Goal: Information Seeking & Learning: Learn about a topic

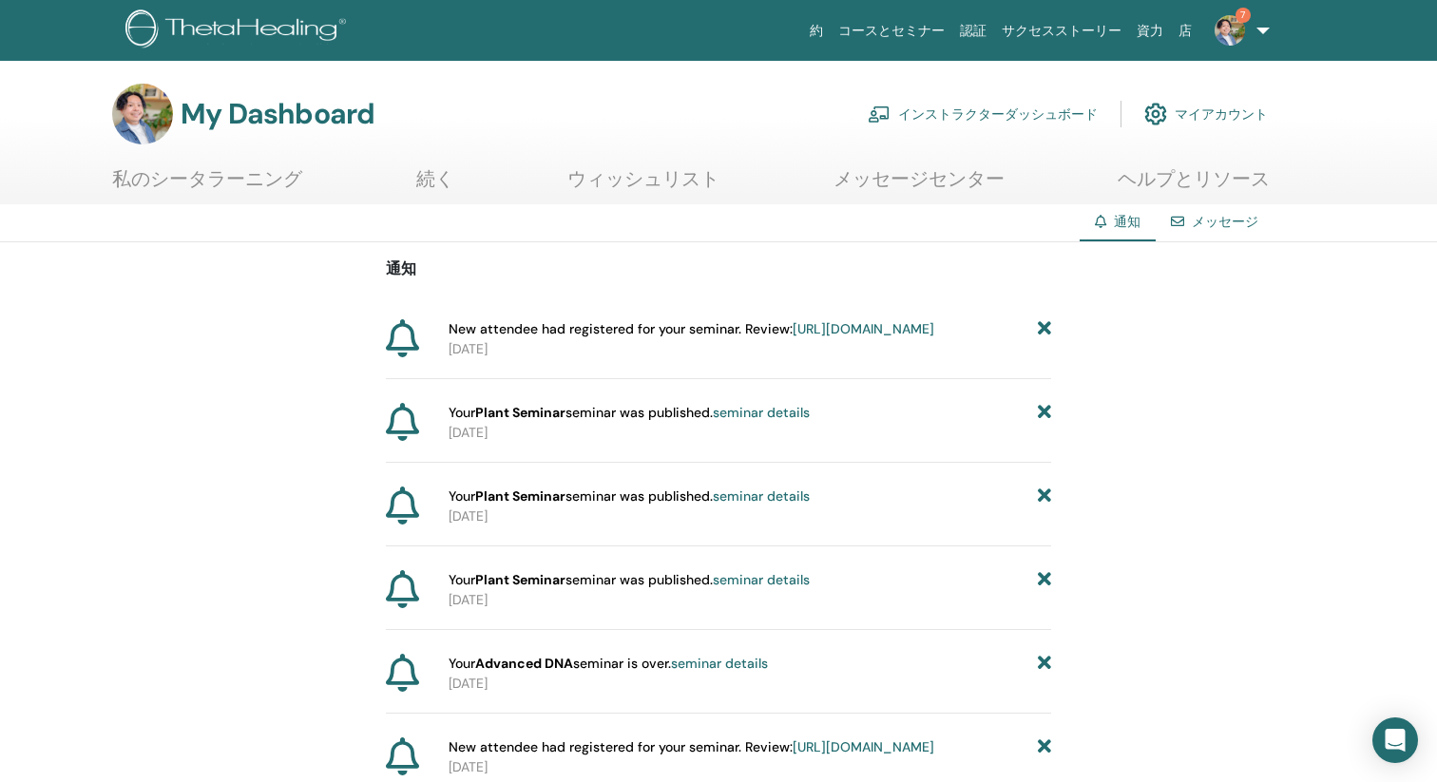
click at [1225, 39] on img at bounding box center [1230, 30] width 30 height 30
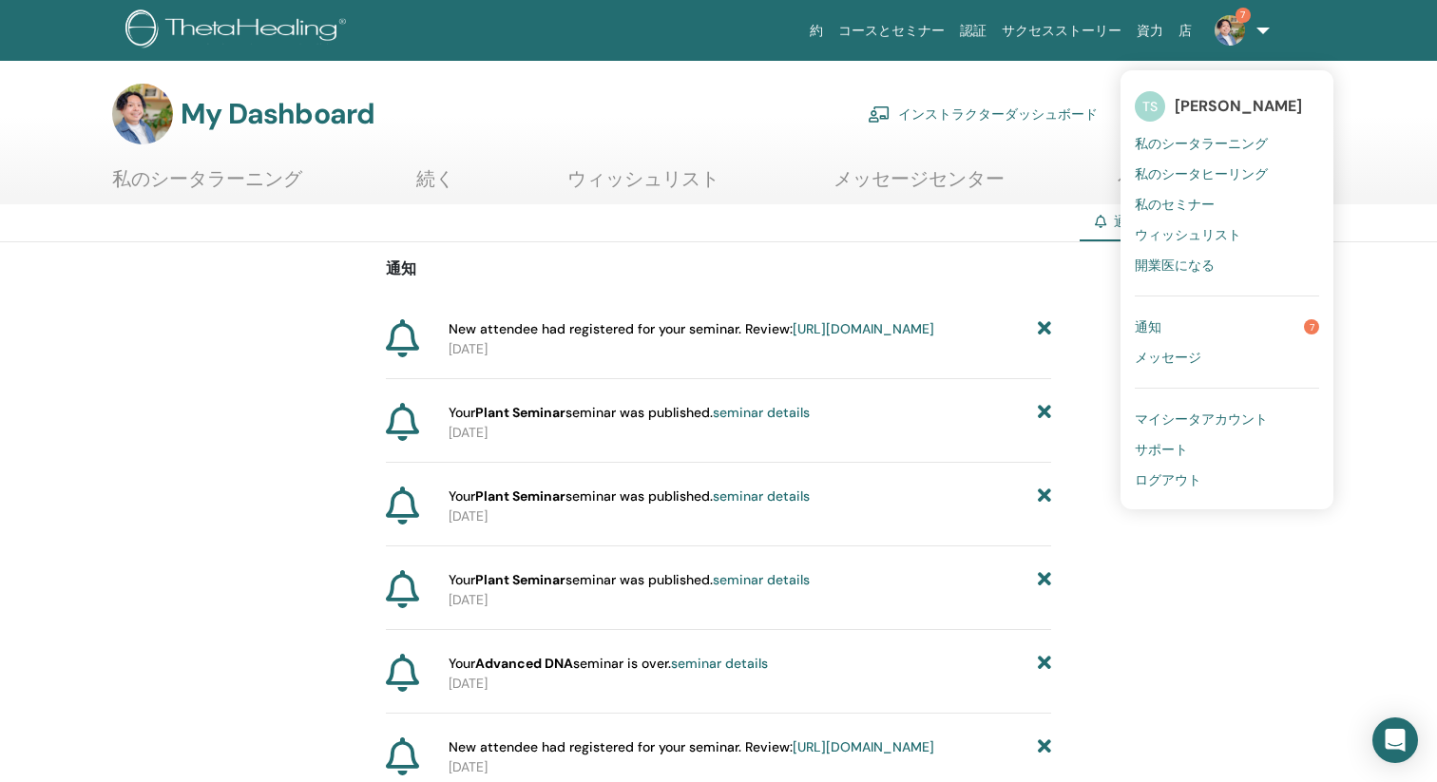
click at [1164, 328] on link "通知 7" at bounding box center [1227, 327] width 184 height 30
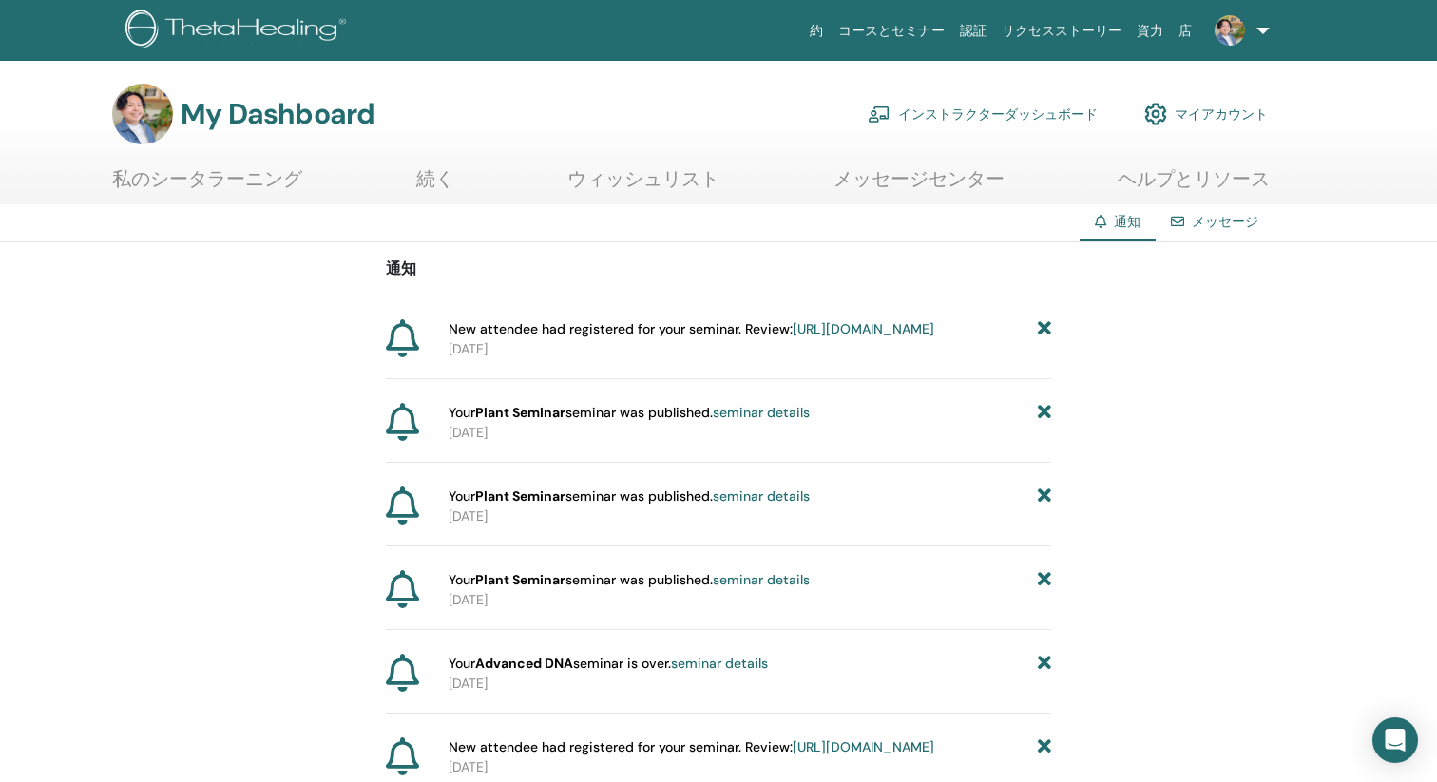
click at [266, 109] on h3 "My Dashboard" at bounding box center [278, 114] width 194 height 34
click at [148, 106] on img at bounding box center [142, 114] width 61 height 61
click at [1226, 37] on img at bounding box center [1230, 30] width 30 height 30
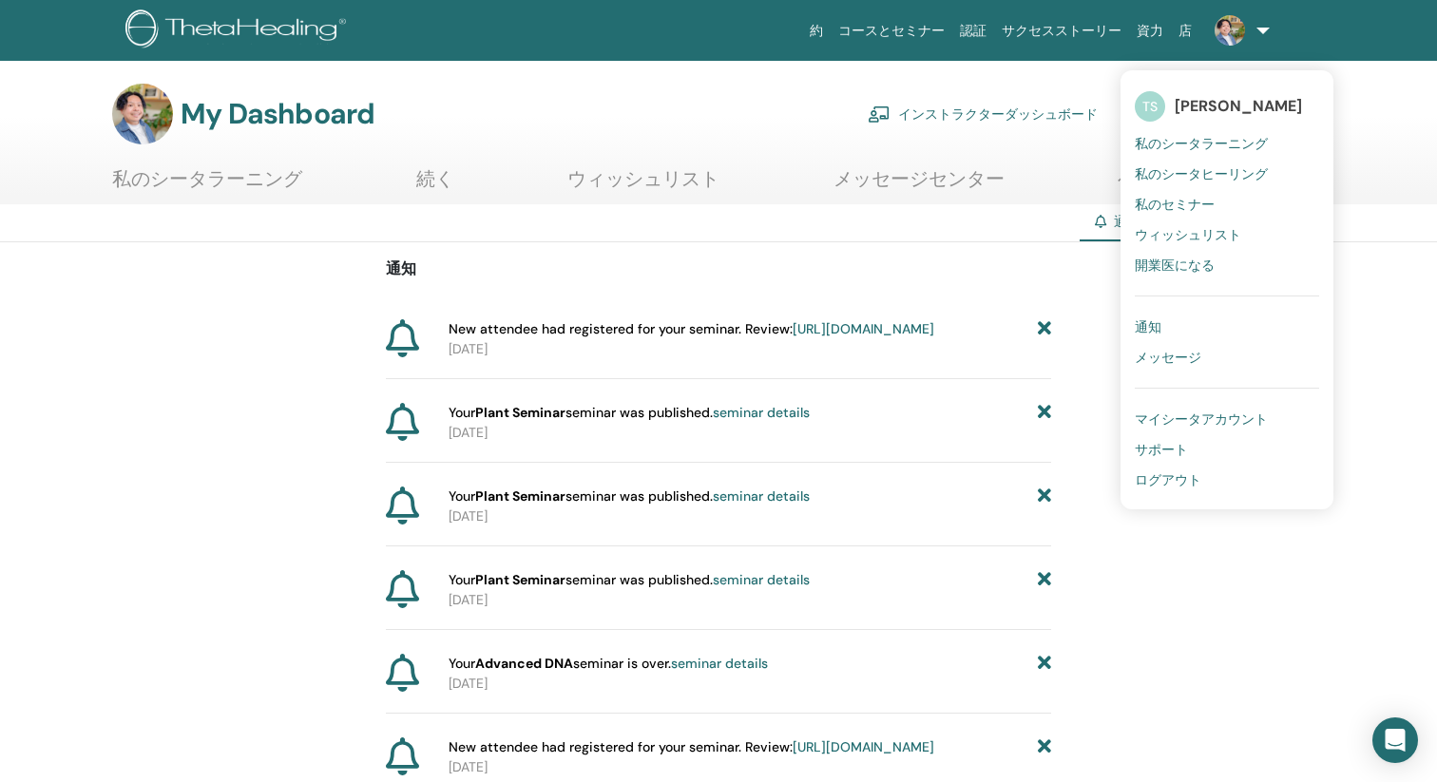
click at [1223, 140] on span "私のシータラーニング" at bounding box center [1201, 143] width 133 height 17
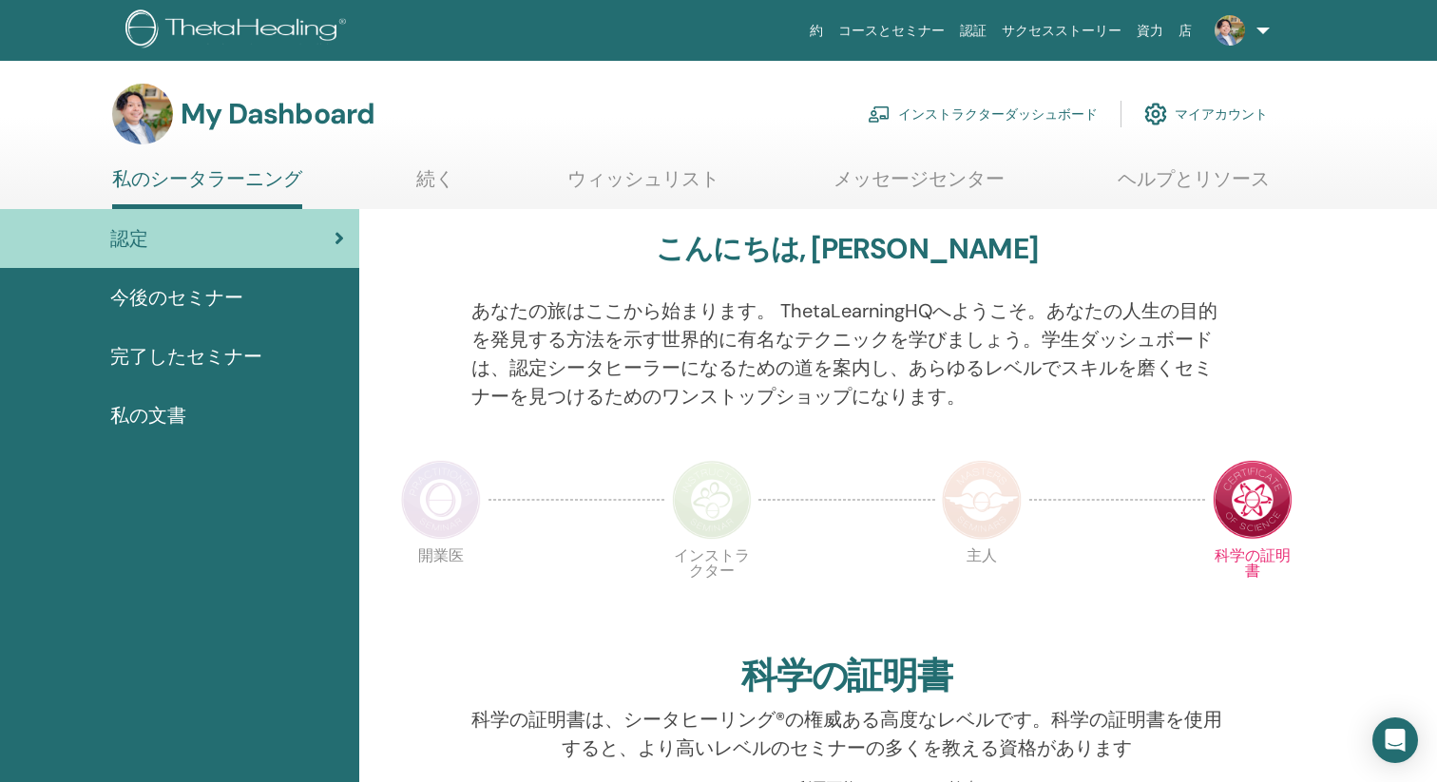
click at [162, 292] on span "今後のセミナー" at bounding box center [176, 297] width 133 height 29
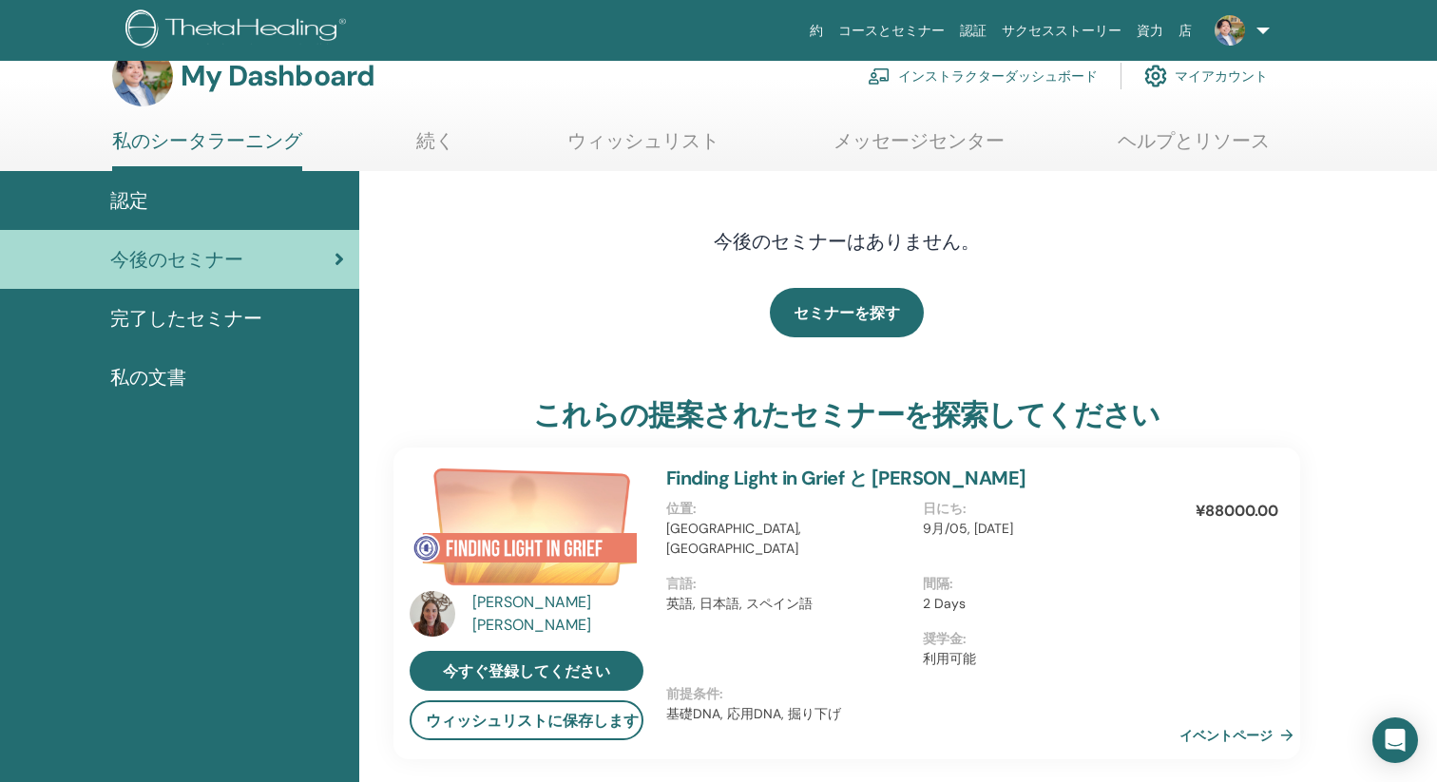
scroll to position [37, 0]
click at [249, 326] on span "完了したセミナー" at bounding box center [186, 319] width 152 height 29
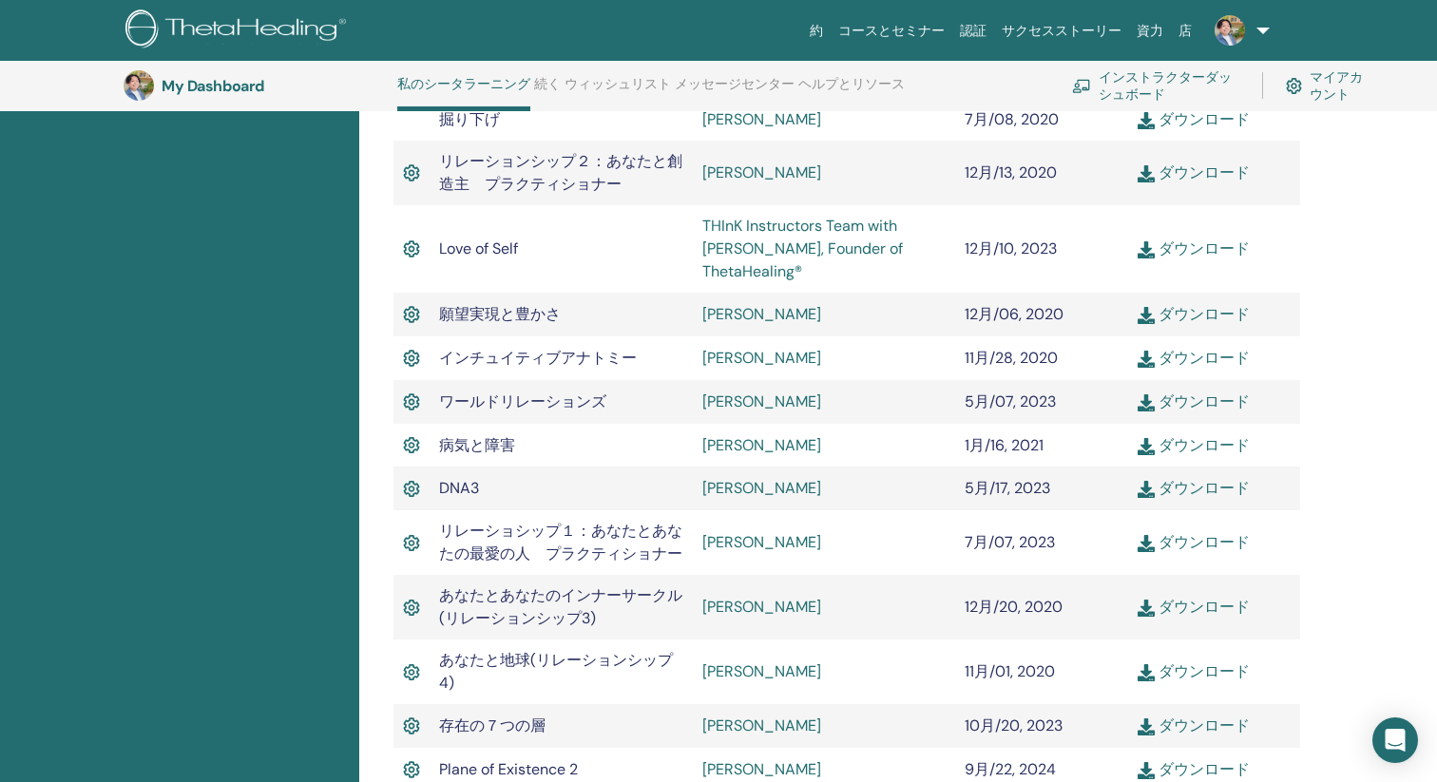
scroll to position [945, 0]
click at [739, 317] on link "[PERSON_NAME]" at bounding box center [761, 312] width 119 height 20
